Goal: Find specific page/section: Find specific page/section

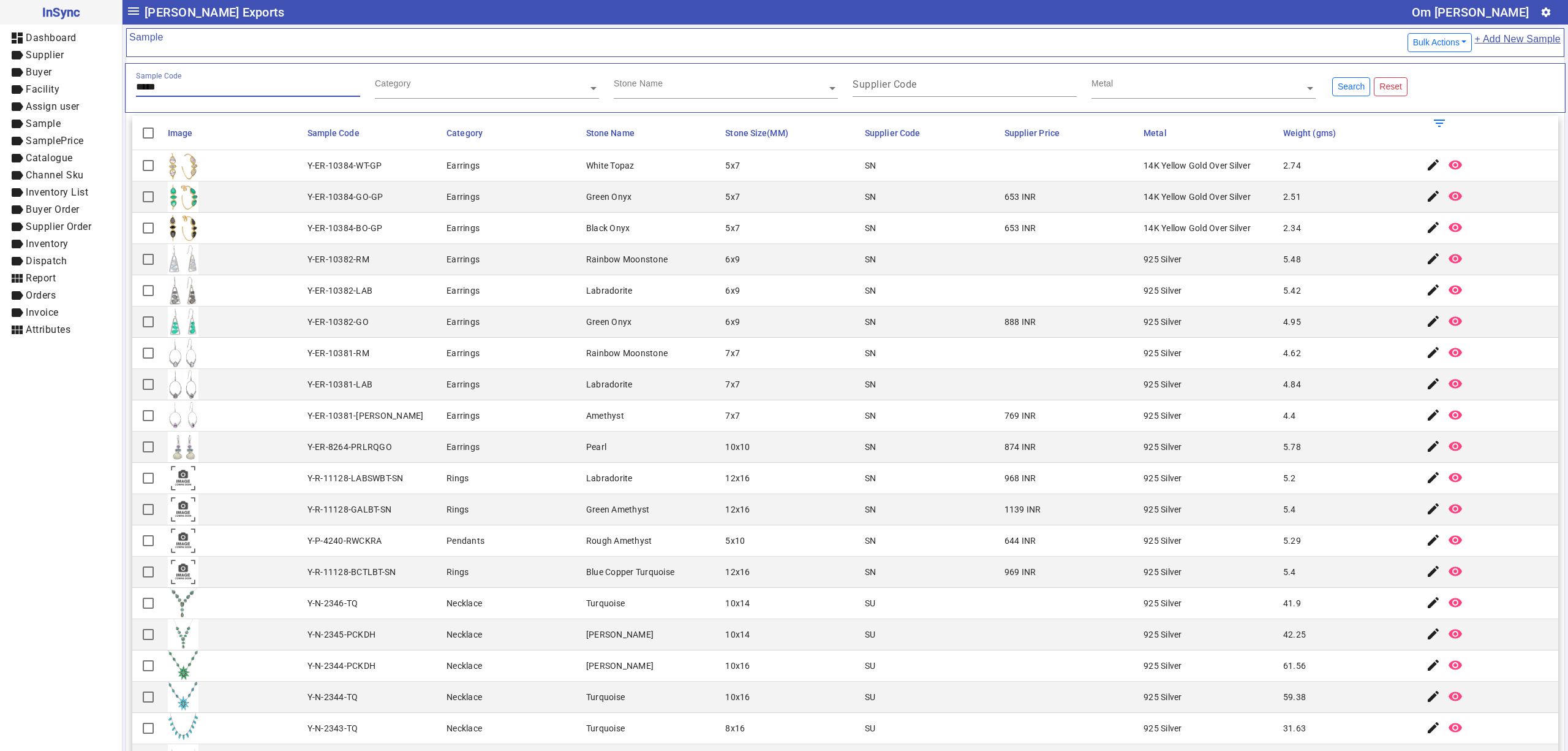
type input "*****"
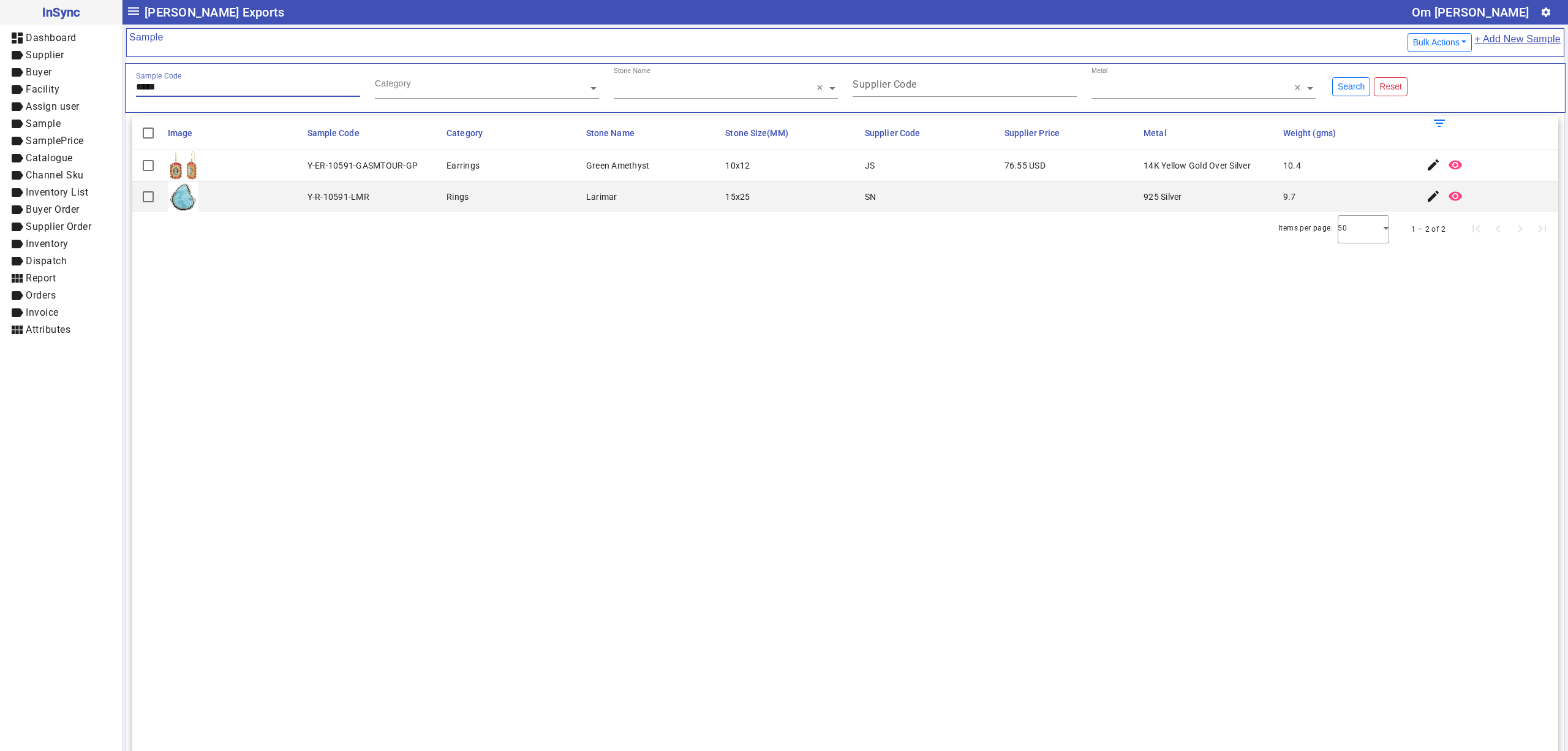
click at [405, 242] on div "Items per page: 50 1 – 2 of 2" at bounding box center [845, 229] width 1426 height 35
click at [59, 108] on span "Assign user" at bounding box center [52, 106] width 54 height 12
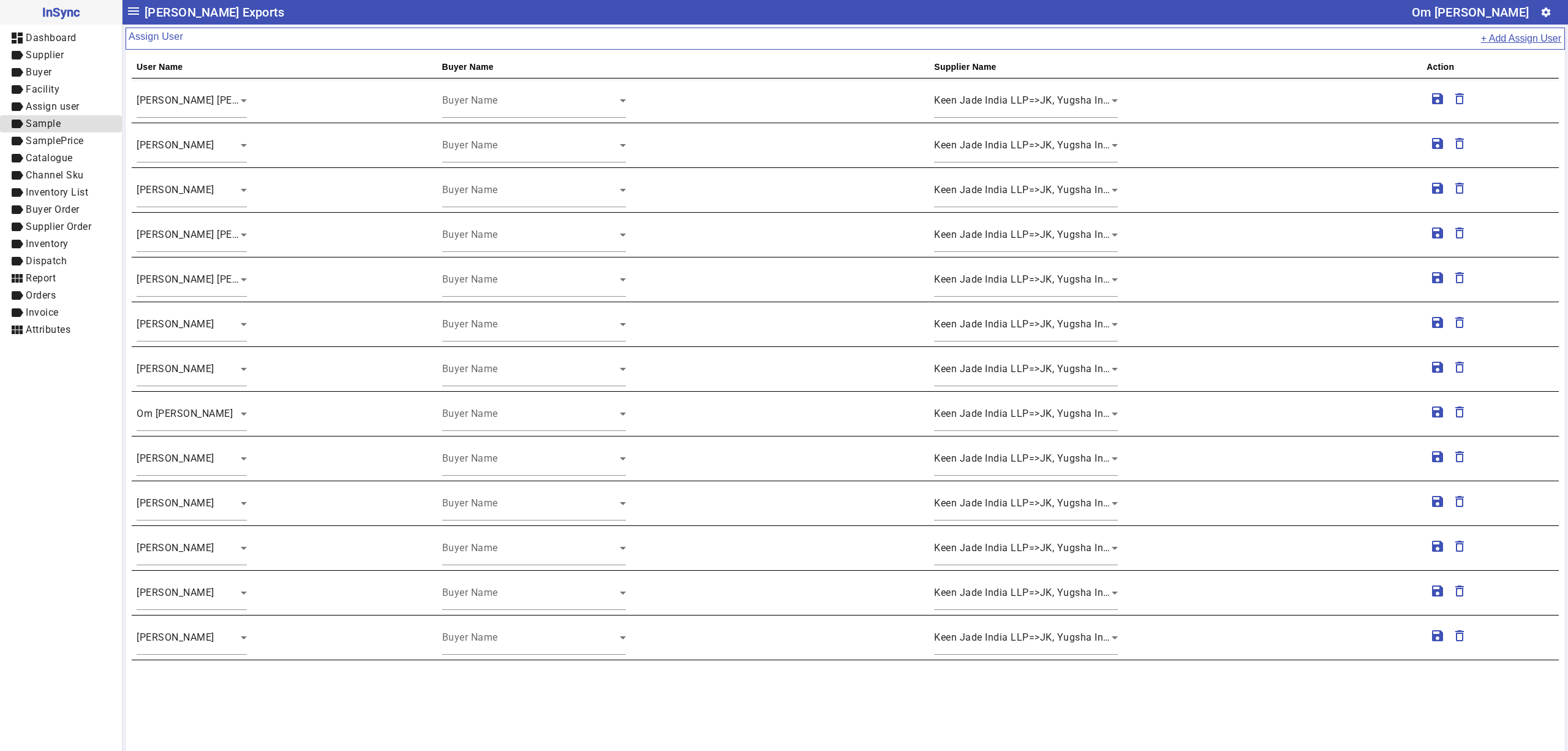
click at [61, 128] on span "Sample" at bounding box center [43, 124] width 35 height 12
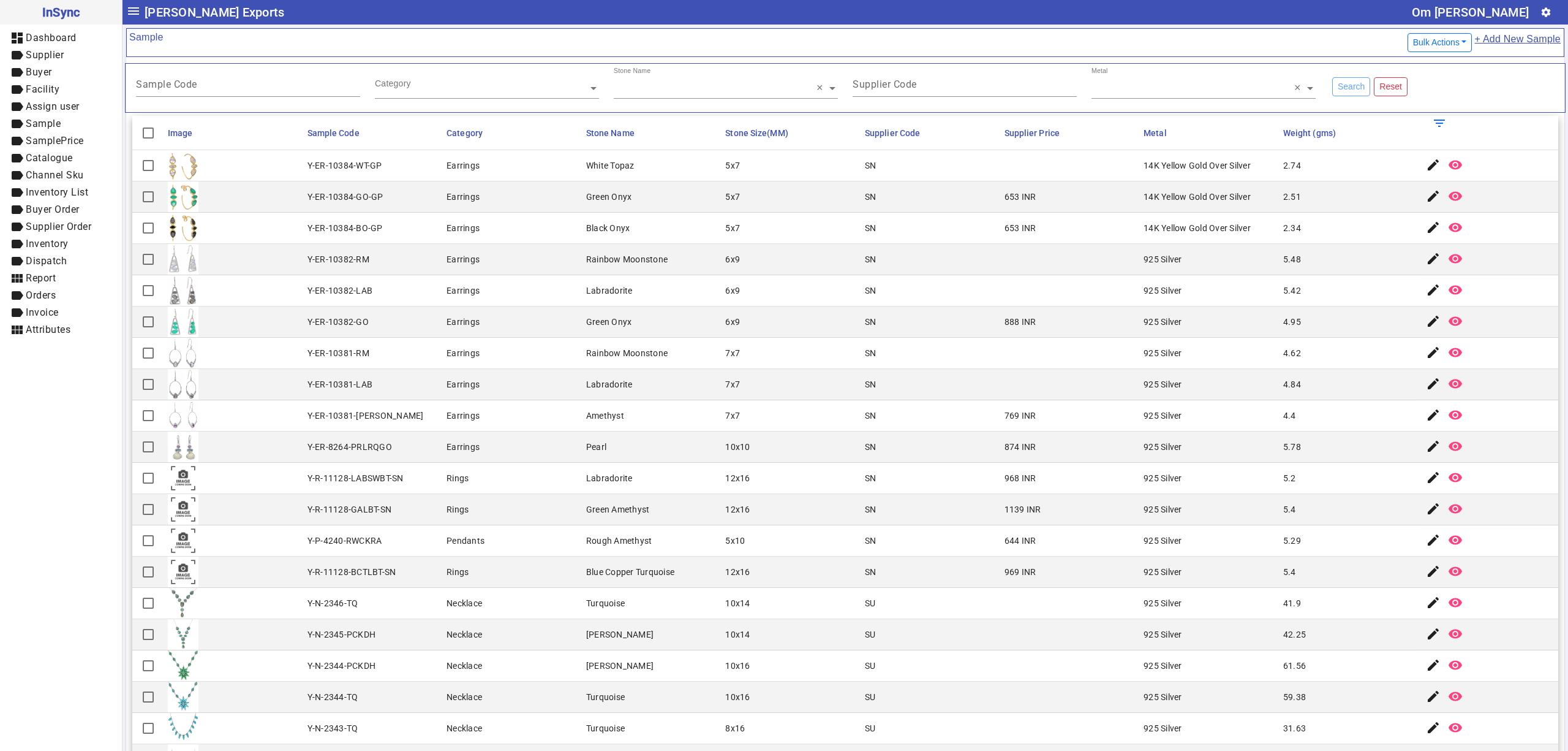
click at [667, 265] on mat-cell "Rainbow Moonstone" at bounding box center [653, 260] width 140 height 31
click at [826, 149] on mat-header-cell "Stone Size(MM)" at bounding box center [792, 134] width 140 height 35
click at [451, 278] on mat-cell "Earrings" at bounding box center [513, 291] width 140 height 31
click at [1051, 537] on mat-cell "644 INR" at bounding box center [1071, 541] width 140 height 31
click at [625, 299] on mat-cell "Labradorite" at bounding box center [653, 291] width 140 height 31
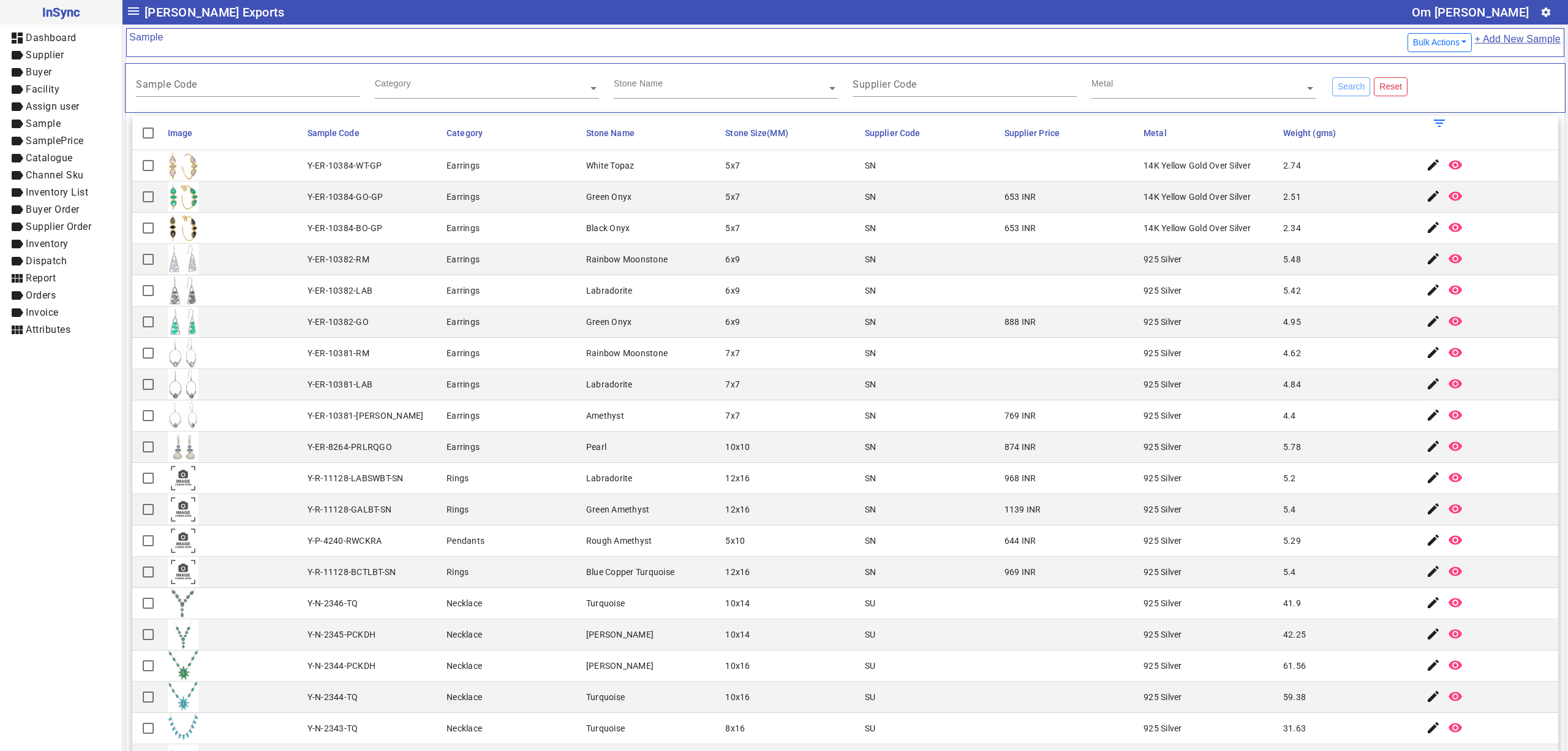
click at [694, 448] on mat-cell "Pearl" at bounding box center [653, 447] width 140 height 31
